Goal: Task Accomplishment & Management: Use online tool/utility

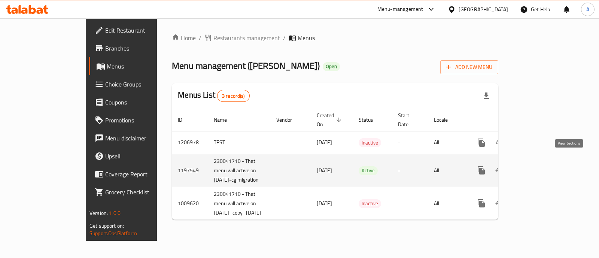
click at [539, 166] on icon "enhanced table" at bounding box center [534, 170] width 9 height 9
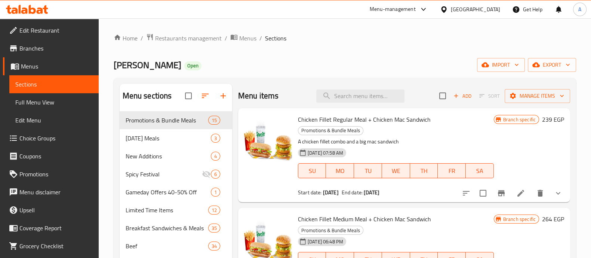
click at [337, 108] on div "Chicken Fillet Regular Meal + Chicken Mac Sandwich Promotions & Bundle Meals A …" at bounding box center [404, 155] width 332 height 94
click at [337, 102] on input "search" at bounding box center [360, 95] width 88 height 13
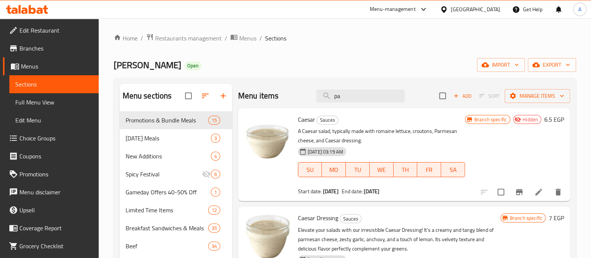
type input "p"
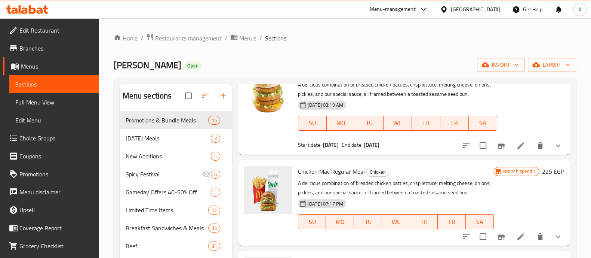
scroll to position [7982, 0]
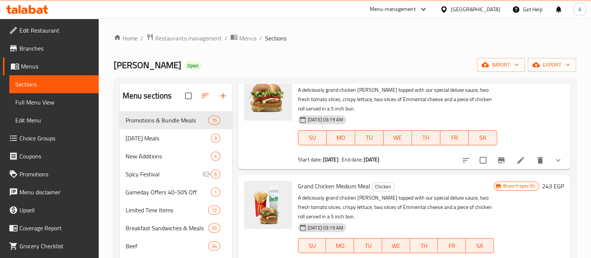
drag, startPoint x: 495, startPoint y: 40, endPoint x: 489, endPoint y: 39, distance: 5.4
click at [495, 40] on ol "Home / Restaurants management / Menus / Sections" at bounding box center [345, 38] width 463 height 10
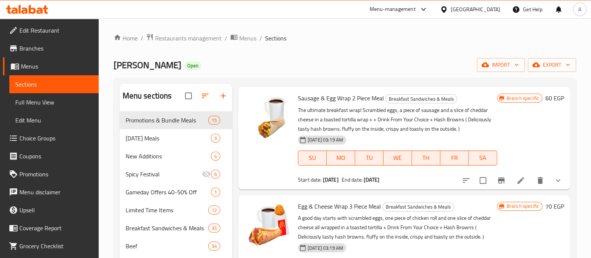
scroll to position [0, 0]
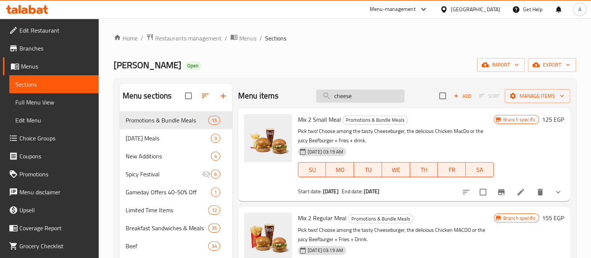
click at [356, 99] on input "cheese" at bounding box center [360, 95] width 88 height 13
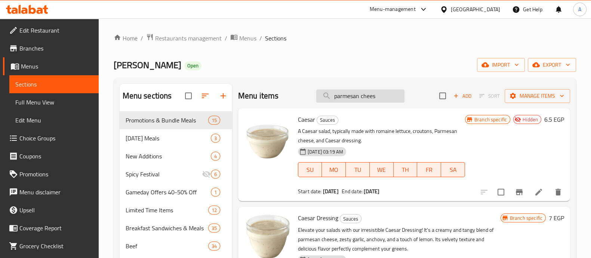
type input "parmesan cheese"
click at [380, 100] on input "parmesan cheese" at bounding box center [360, 95] width 88 height 13
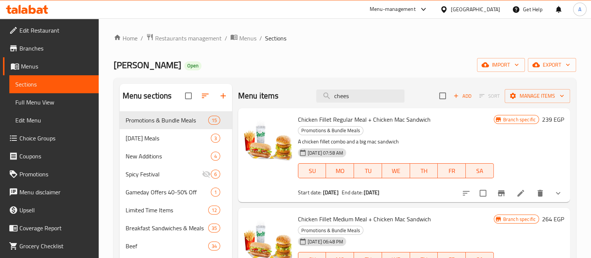
type input "cheese"
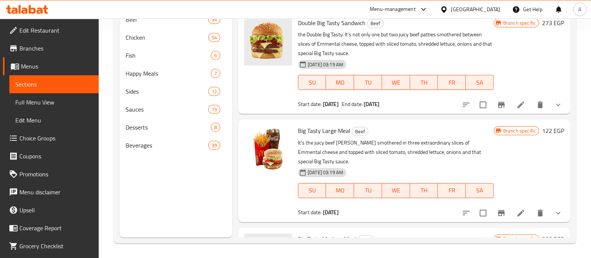
scroll to position [5246, 0]
